Goal: Navigation & Orientation: Find specific page/section

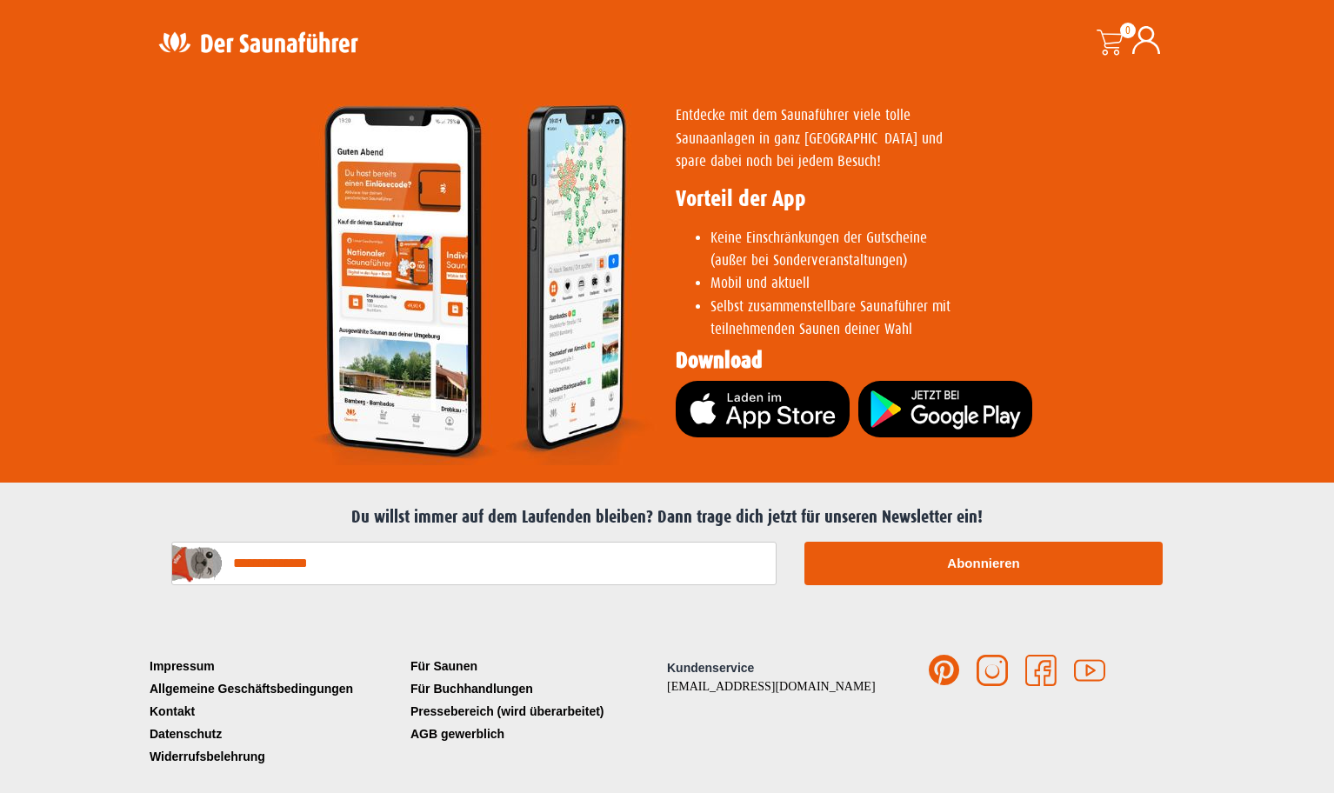
scroll to position [3454, 0]
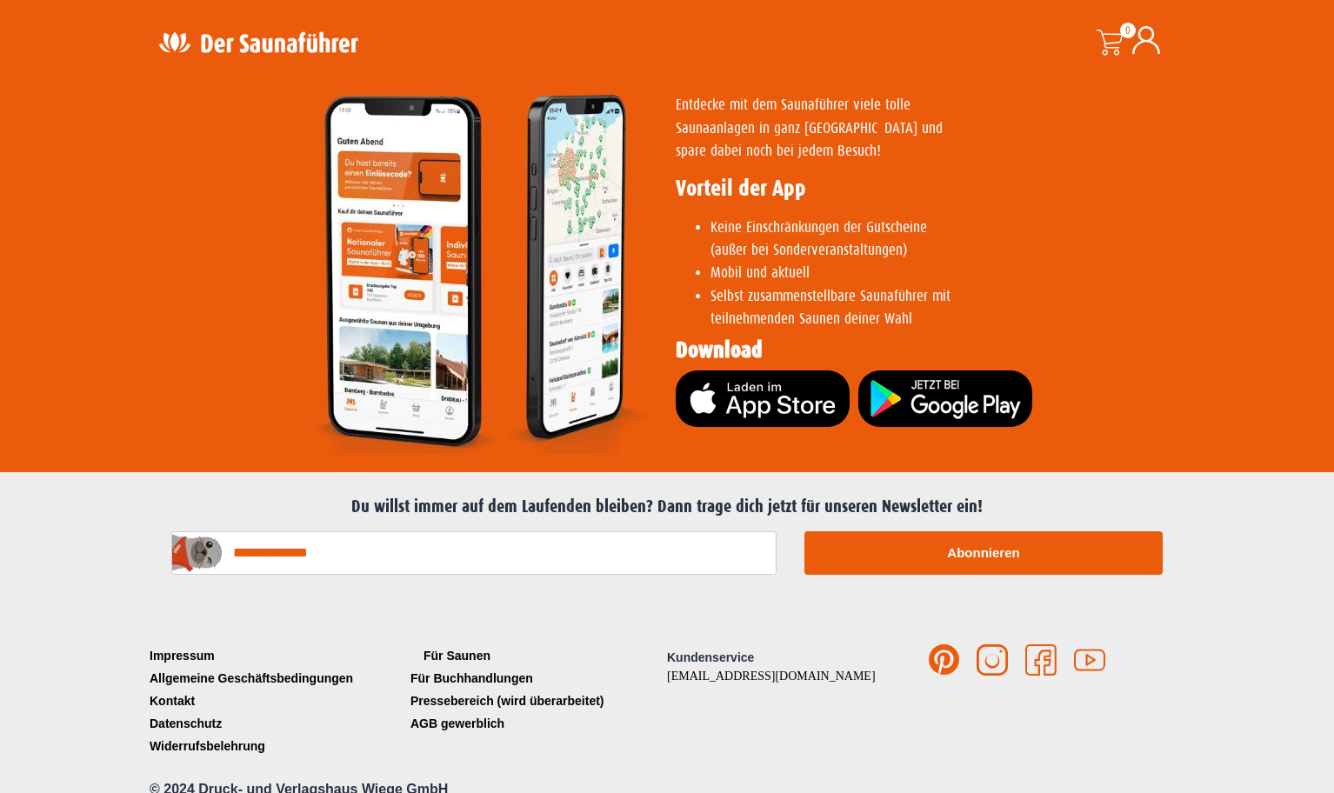
click at [466, 644] on link "Für Saunen" at bounding box center [536, 655] width 261 height 23
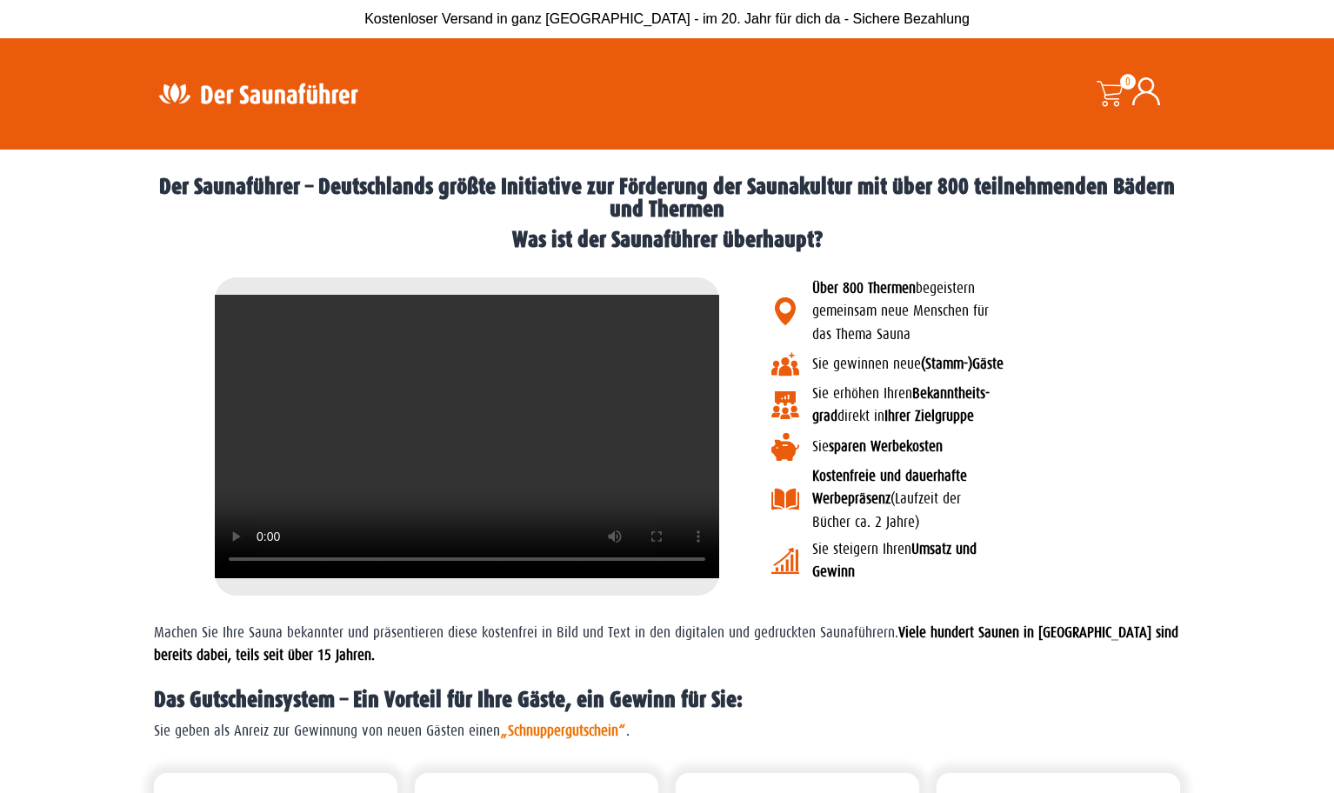
click at [1108, 344] on p "Über 800 Thermen begeistern gemeinsam neue Menschen für das Thema Sauna" at bounding box center [1030, 311] width 437 height 69
click at [1160, 409] on p "Sie erhöhen Ihren Bekanntheits- grad direkt in Ihrer Zielgruppe" at bounding box center [1030, 406] width 437 height 46
